Goal: Task Accomplishment & Management: Use online tool/utility

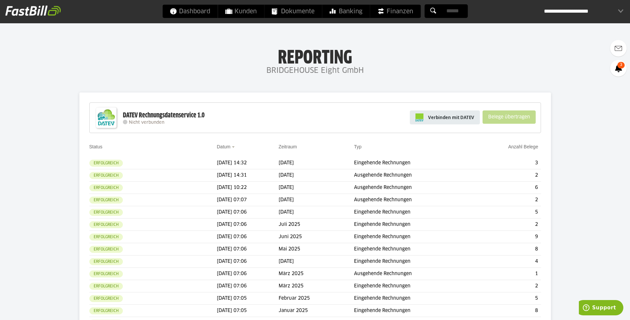
click at [467, 116] on span "Verbinden mit DATEV" at bounding box center [451, 117] width 46 height 7
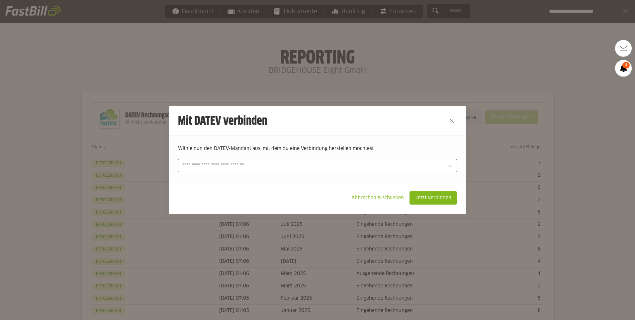
click at [432, 160] on div at bounding box center [317, 165] width 279 height 13
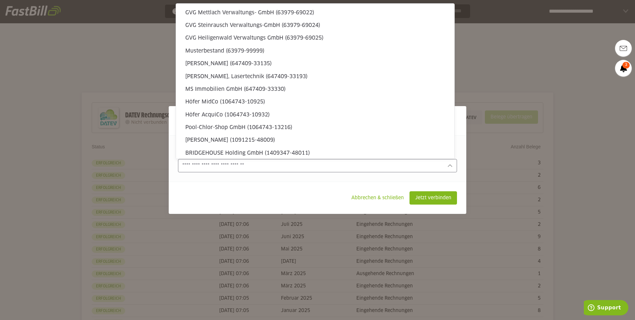
scroll to position [2019, 0]
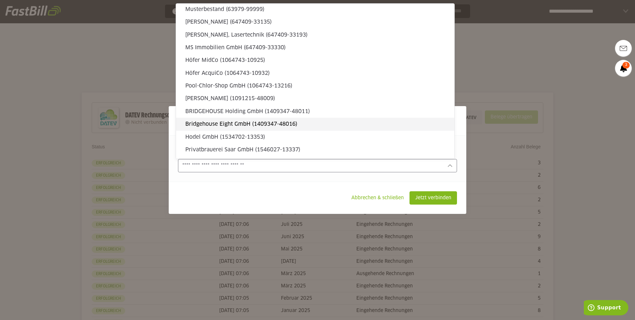
click at [372, 126] on slot "Bridgehouse Eight GmbH (1409347-48016)" at bounding box center [317, 123] width 264 height 7
type input "**********"
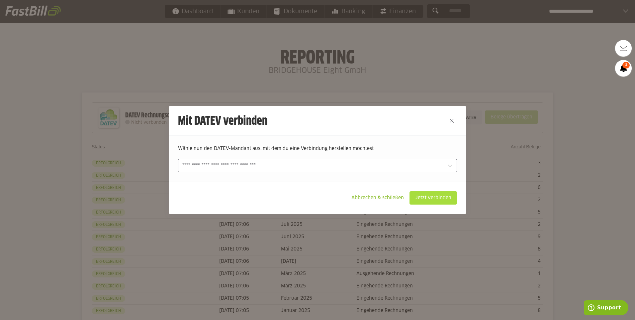
click at [418, 192] on slot "Jetzt verbinden" at bounding box center [433, 197] width 47 height 13
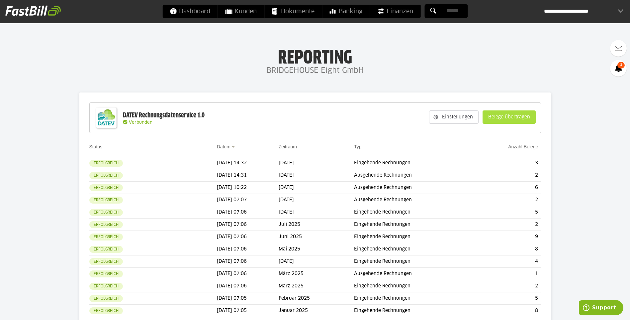
click at [524, 123] on slot "Belege übertragen" at bounding box center [509, 117] width 53 height 13
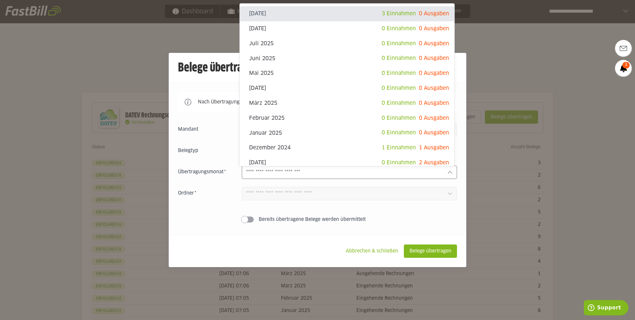
click at [429, 167] on div at bounding box center [349, 172] width 215 height 13
